Goal: Navigation & Orientation: Find specific page/section

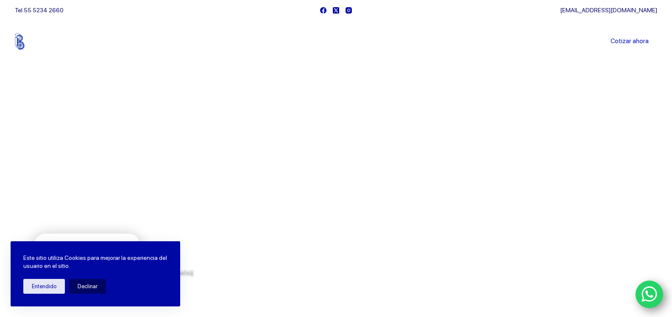
click at [328, 42] on link "Sucursales" at bounding box center [320, 42] width 53 height 0
click at [331, 42] on link "Sucursales" at bounding box center [320, 42] width 53 height 0
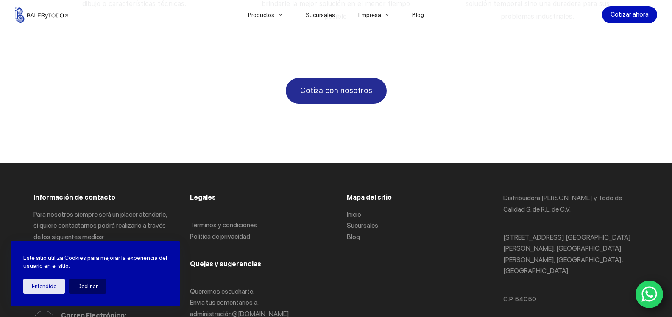
scroll to position [1631, 0]
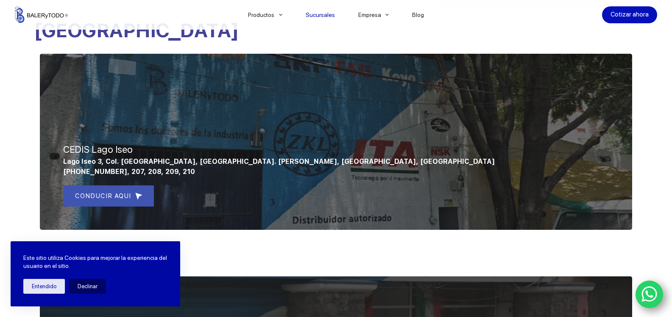
scroll to position [327, 0]
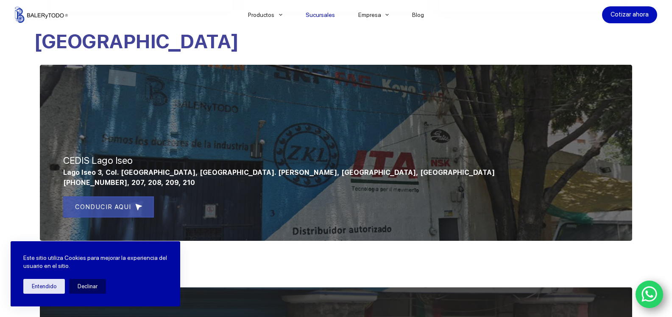
click at [105, 206] on span "CONDUCIR AQUI" at bounding box center [103, 207] width 56 height 10
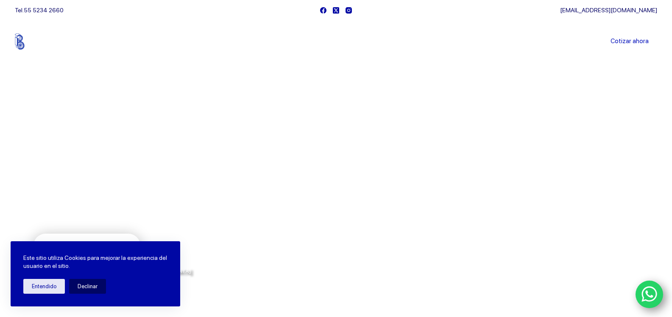
click at [33, 40] on img at bounding box center [41, 41] width 53 height 16
click at [322, 42] on link "Sucursales" at bounding box center [320, 42] width 53 height 0
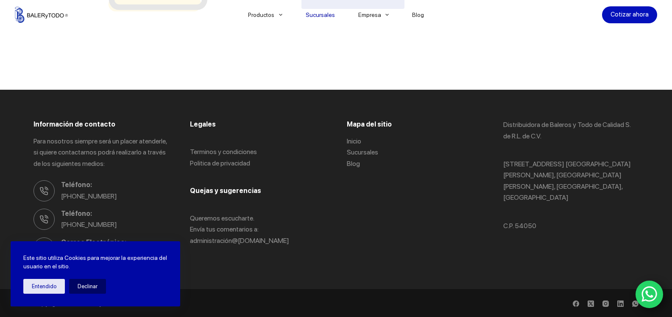
scroll to position [1174, 0]
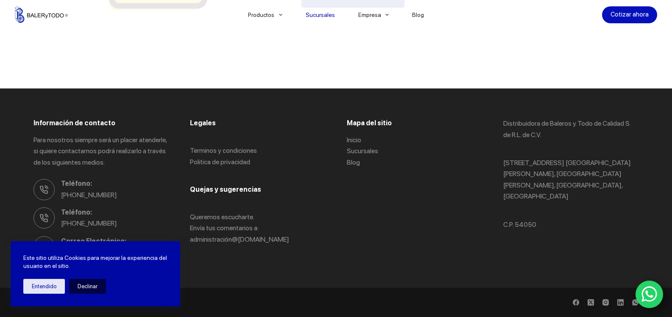
click at [83, 290] on button "Declinar" at bounding box center [87, 286] width 37 height 15
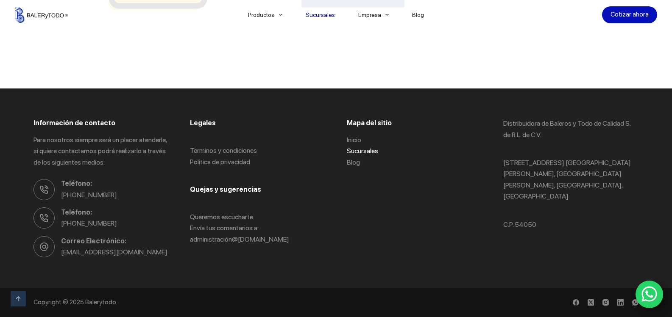
click at [372, 150] on link "Sucursales" at bounding box center [362, 151] width 31 height 8
